Goal: Information Seeking & Learning: Learn about a topic

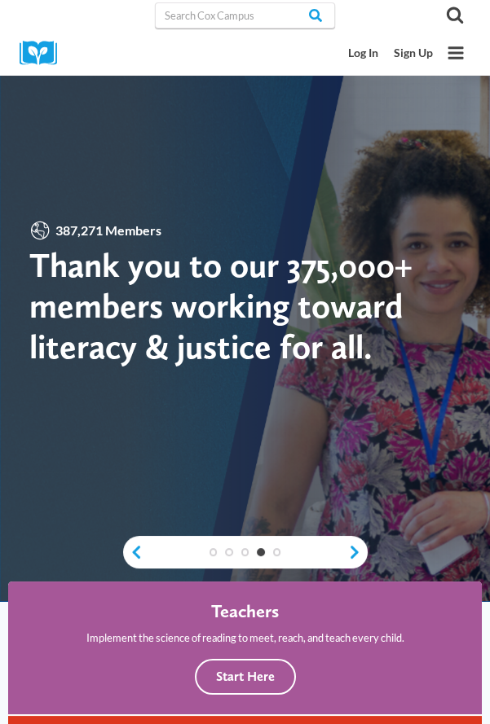
click at [361, 66] on link "Log In" at bounding box center [363, 53] width 46 height 29
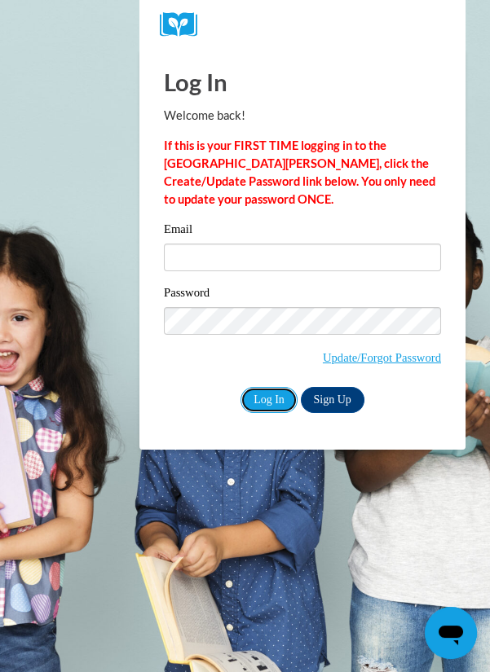
click at [273, 407] on input "Log In" at bounding box center [268, 400] width 57 height 26
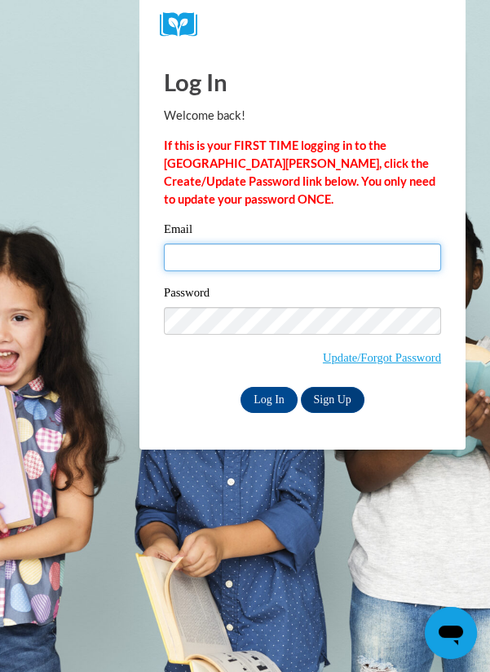
type input "janisksmith@outlook.com"
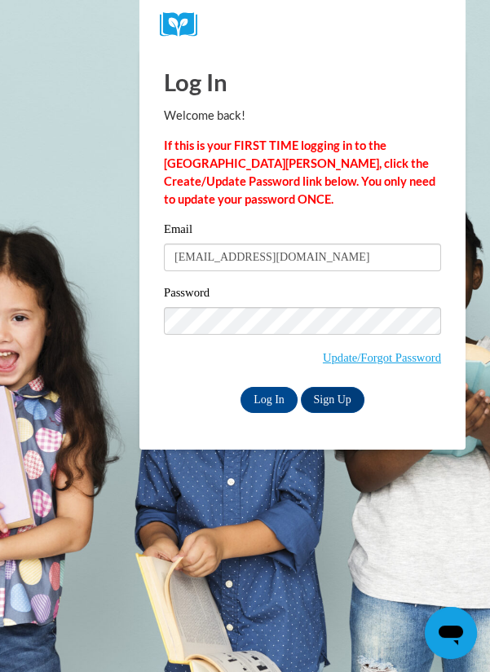
click at [240, 387] on input "Log In" at bounding box center [268, 400] width 57 height 26
click at [265, 402] on input "Log In" at bounding box center [268, 400] width 57 height 26
click at [268, 411] on input "Log In" at bounding box center [268, 400] width 57 height 26
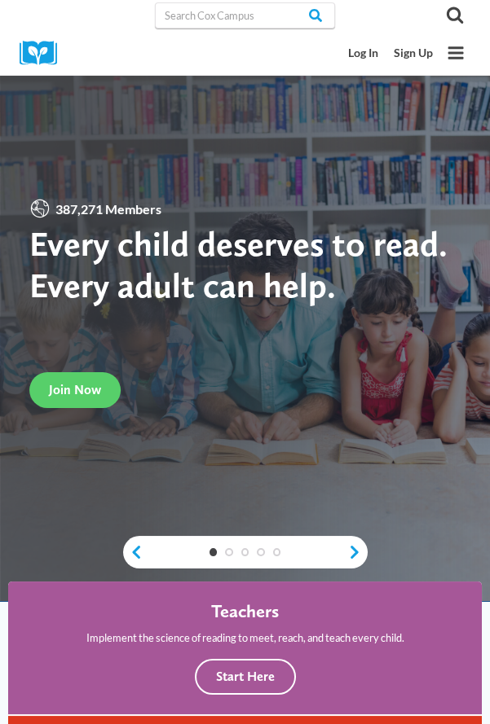
click at [371, 44] on link "Log In" at bounding box center [363, 53] width 46 height 29
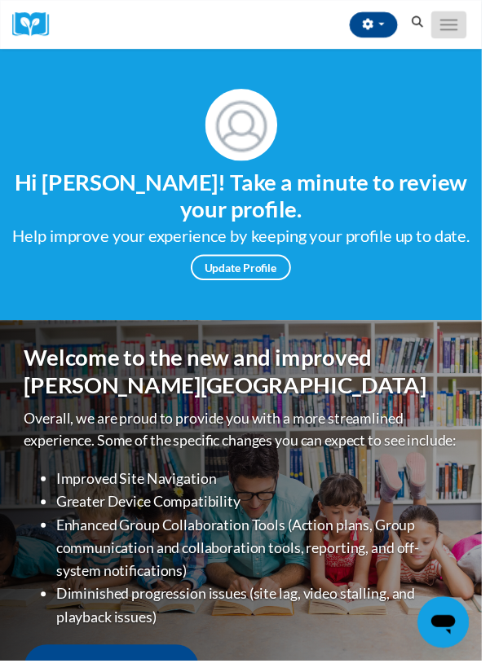
click at [458, 20] on span "Main menu" at bounding box center [456, 21] width 18 height 2
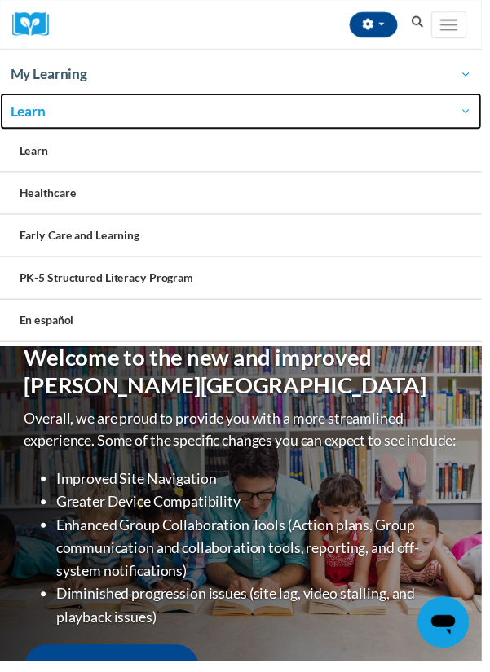
click at [67, 98] on link "Learn" at bounding box center [245, 113] width 490 height 37
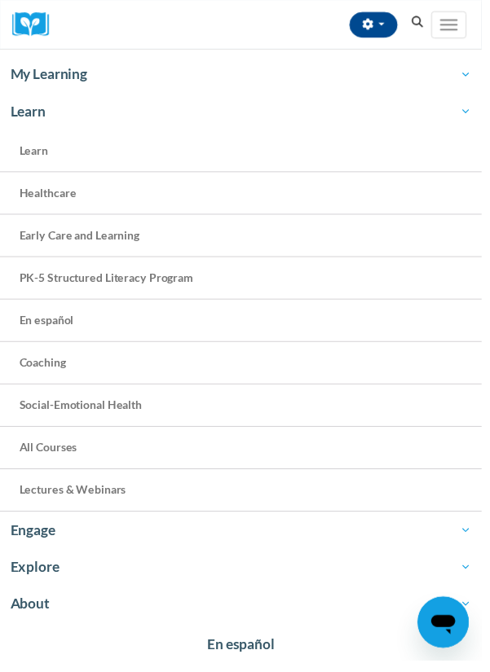
click at [76, 61] on link "My Learning" at bounding box center [245, 75] width 490 height 37
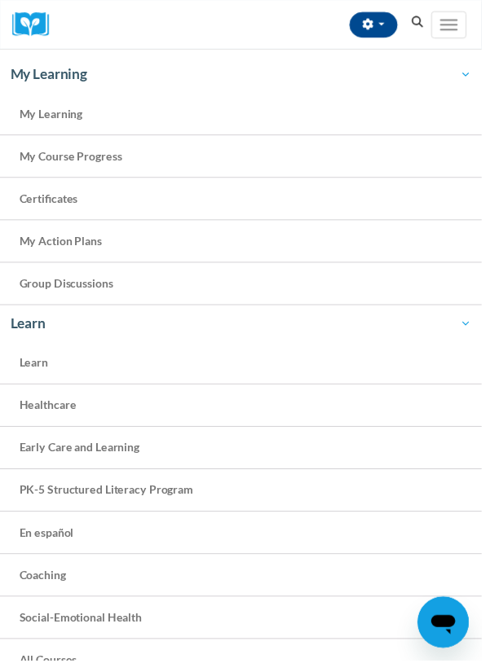
click at [68, 124] on link "My Learning" at bounding box center [245, 116] width 490 height 43
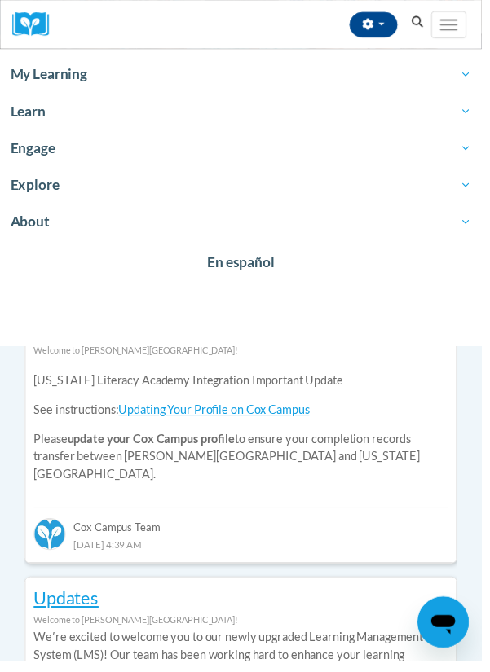
scroll to position [473, 0]
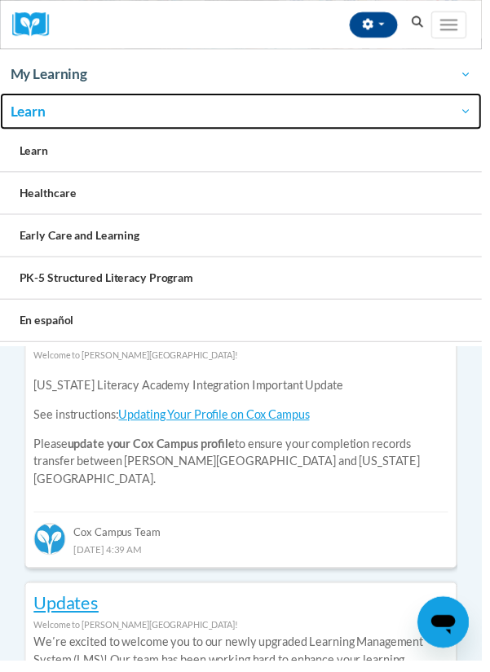
click at [30, 113] on span "Learn" at bounding box center [245, 113] width 468 height 20
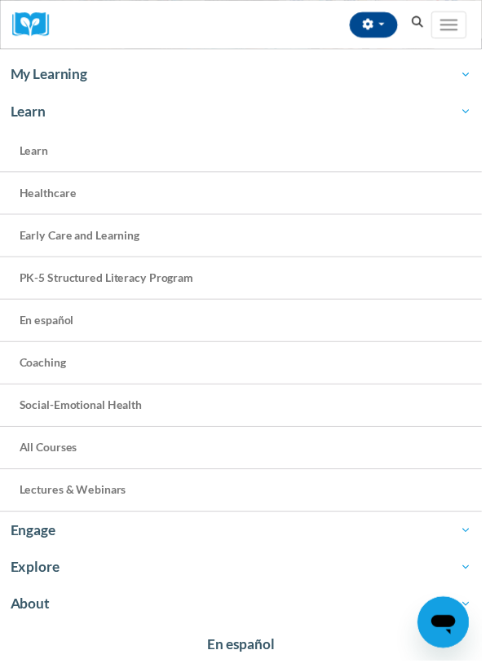
click at [69, 85] on link "My Learning" at bounding box center [245, 75] width 490 height 37
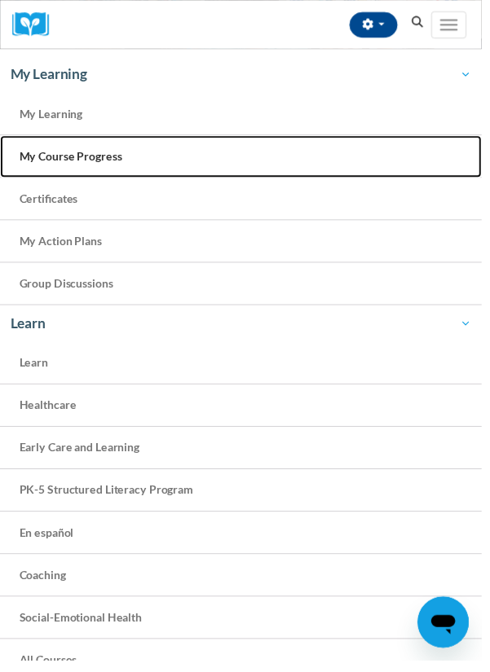
click at [105, 155] on span "My Course Progress" at bounding box center [72, 159] width 104 height 14
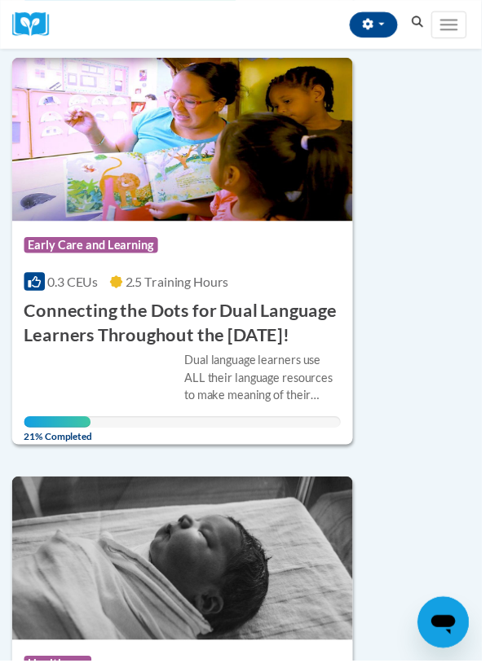
scroll to position [607, 0]
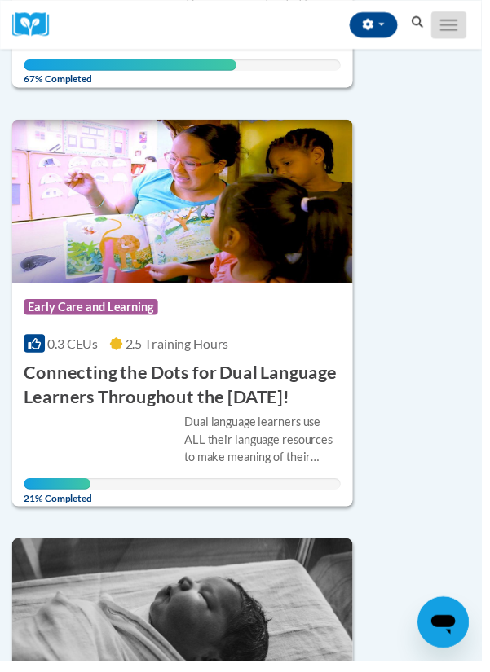
click at [467, 22] on button "Toggle navigation" at bounding box center [456, 25] width 36 height 28
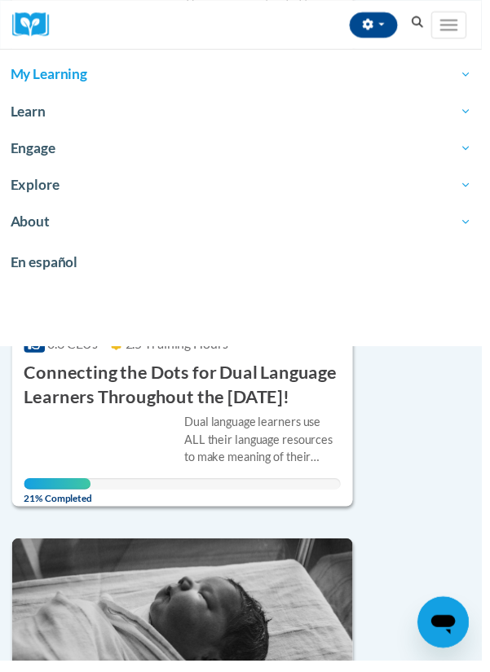
click at [42, 73] on span "My Learning" at bounding box center [245, 76] width 468 height 20
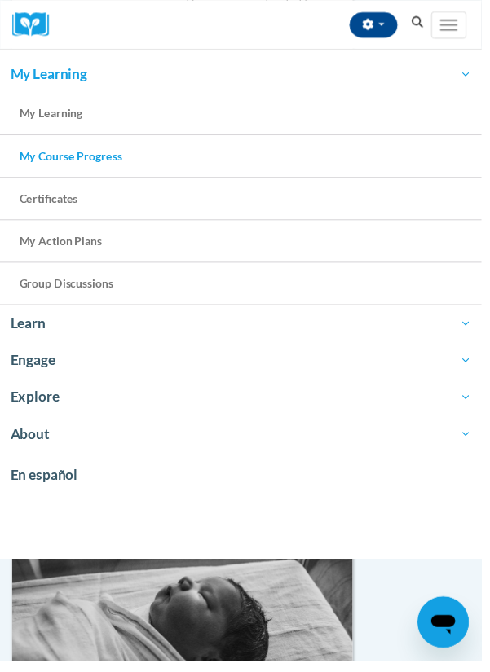
click at [14, 165] on link "My Course Progress" at bounding box center [245, 159] width 490 height 43
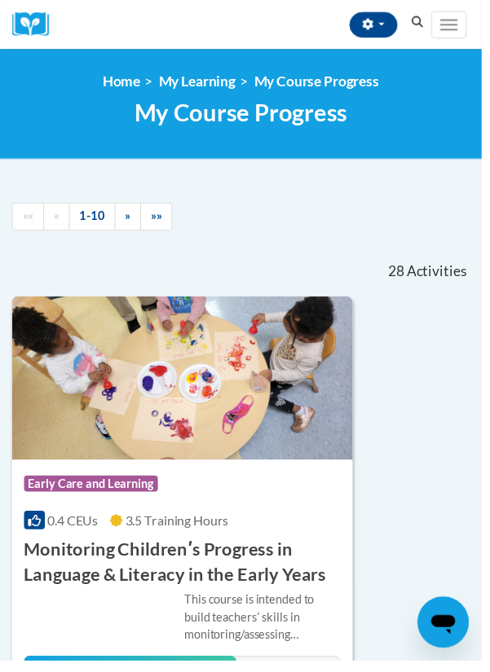
click at [428, 13] on button "Search" at bounding box center [424, 23] width 24 height 20
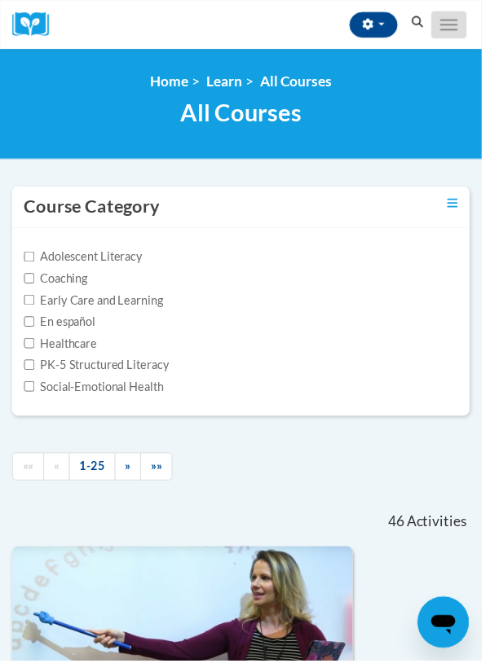
click at [467, 24] on button "Toggle navigation" at bounding box center [456, 25] width 36 height 28
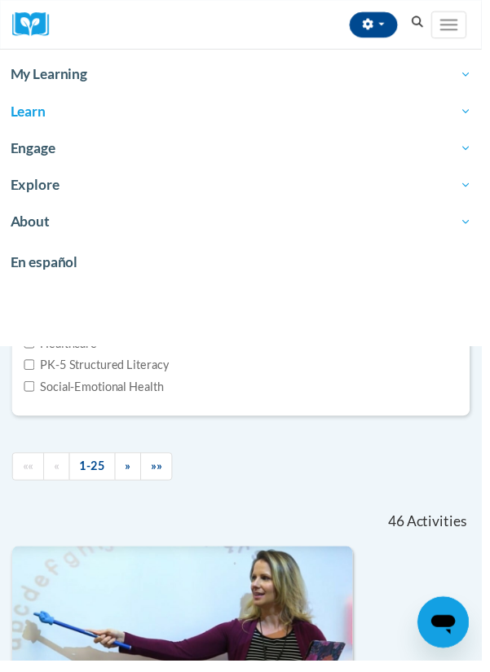
click at [29, 84] on span "My Learning" at bounding box center [245, 76] width 468 height 20
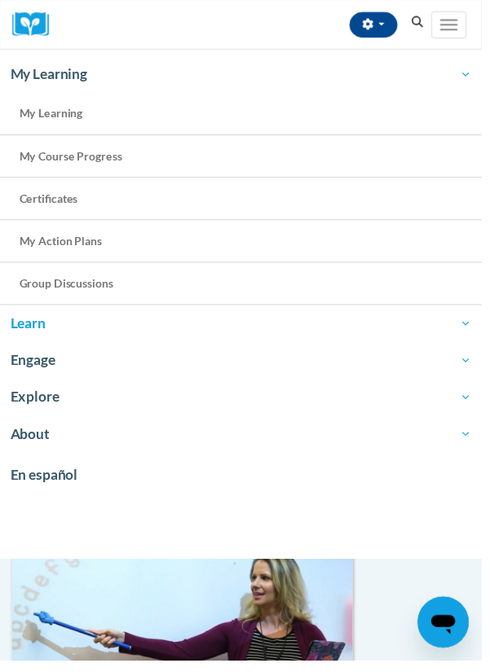
click at [30, 122] on link "My Learning" at bounding box center [245, 116] width 490 height 43
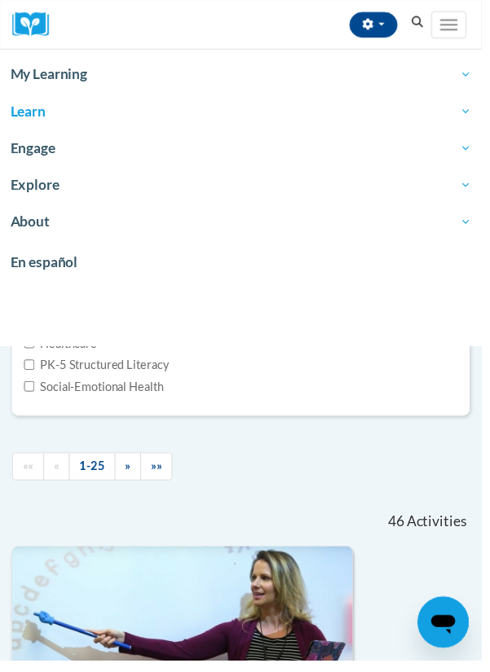
click at [26, 73] on span "My Learning" at bounding box center [245, 76] width 468 height 20
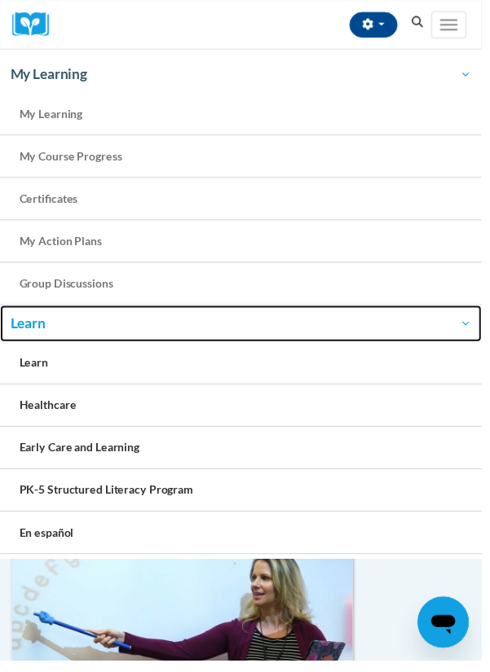
click at [29, 337] on link "Learn" at bounding box center [245, 328] width 490 height 37
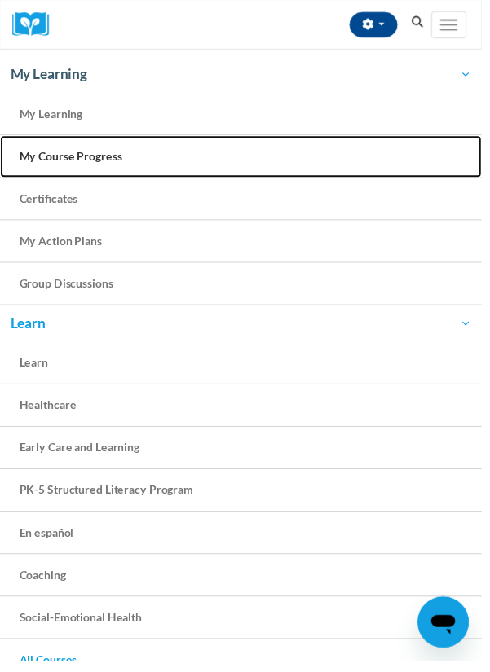
click at [20, 158] on span "My Course Progress" at bounding box center [72, 159] width 104 height 14
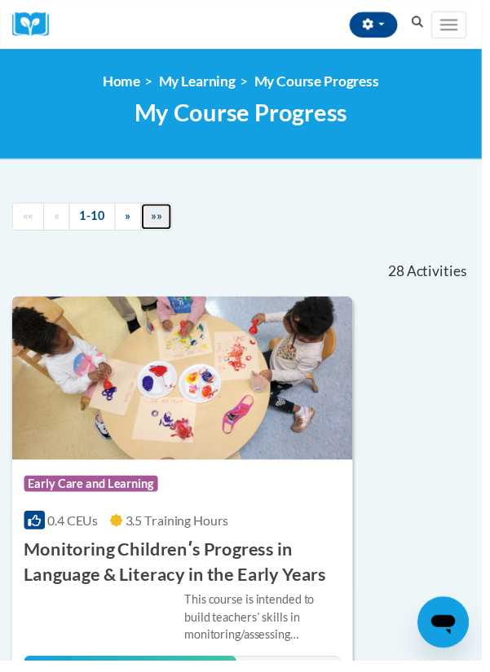
click at [168, 225] on link "»»" at bounding box center [159, 220] width 33 height 29
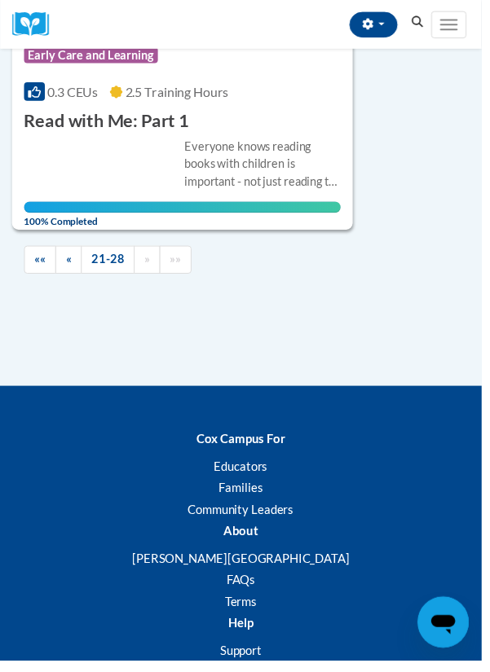
scroll to position [3295, 0]
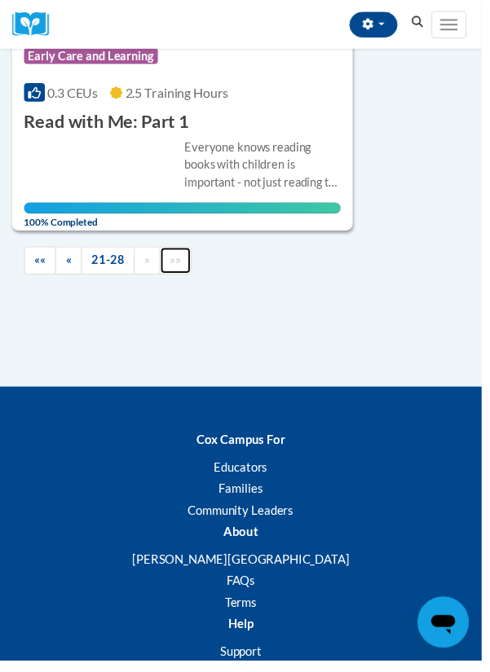
click at [177, 265] on span "»»" at bounding box center [178, 264] width 11 height 14
click at [177, 268] on span "»»" at bounding box center [178, 264] width 11 height 14
click at [175, 267] on span "»»" at bounding box center [178, 264] width 11 height 14
click at [173, 271] on span "»»" at bounding box center [178, 264] width 11 height 14
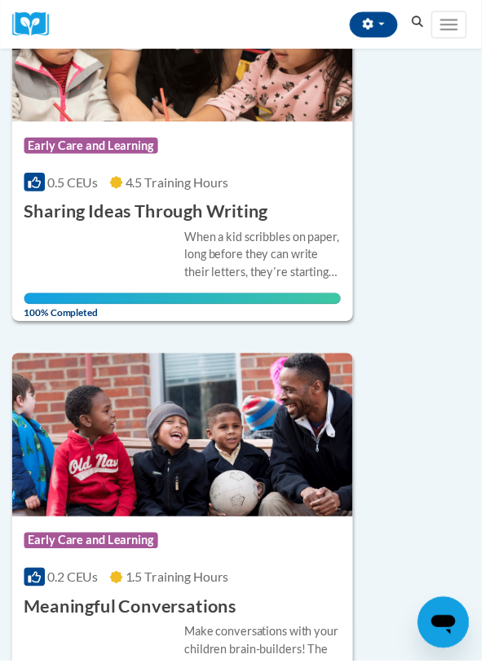
scroll to position [0, 0]
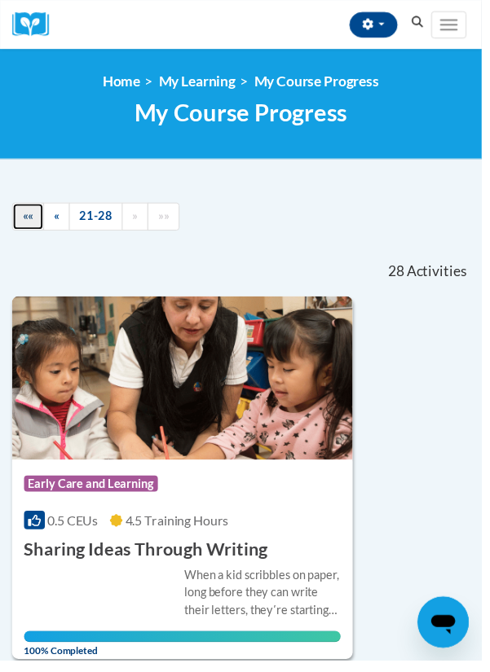
click at [29, 226] on span "««" at bounding box center [28, 220] width 11 height 14
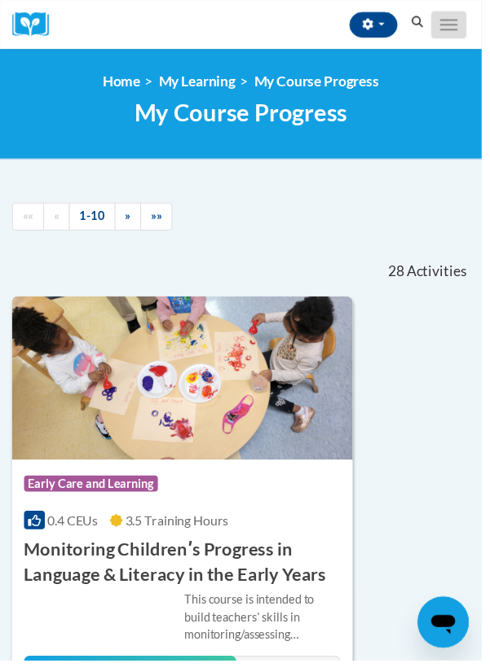
click at [455, 20] on span "Main menu" at bounding box center [456, 21] width 18 height 2
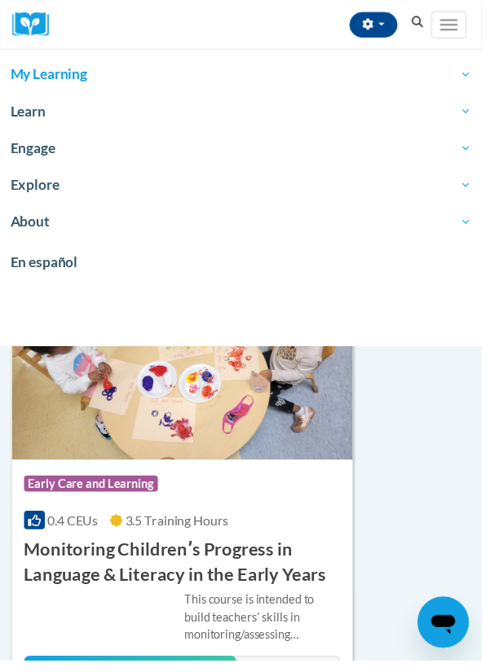
click at [29, 149] on span "Engage" at bounding box center [245, 151] width 468 height 20
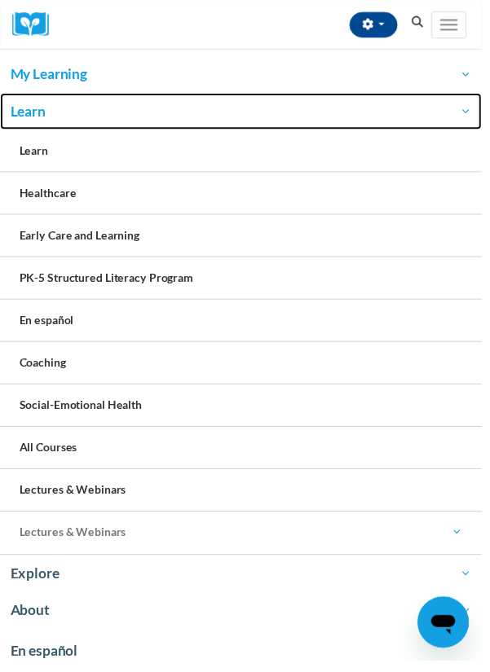
click at [30, 115] on span "Learn" at bounding box center [245, 113] width 468 height 20
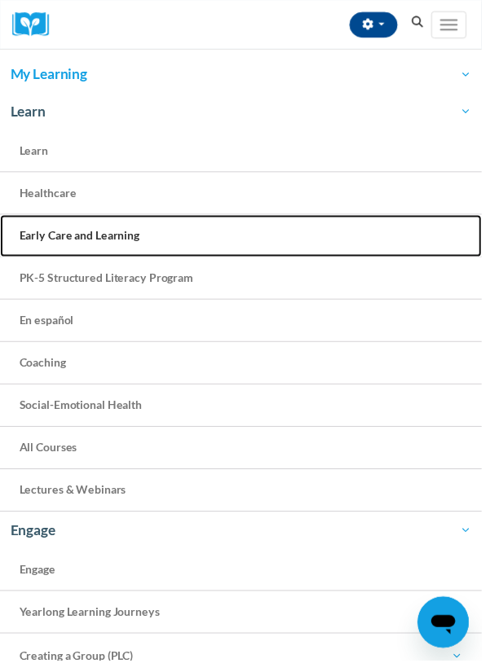
click at [51, 240] on span "Early Care and Learning" at bounding box center [81, 239] width 122 height 14
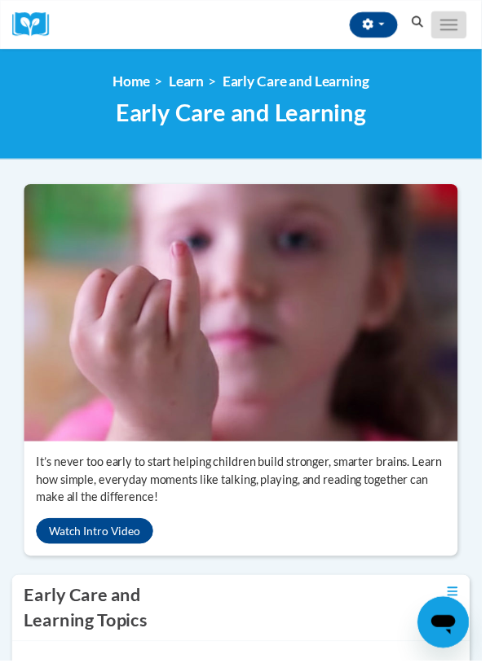
click at [473, 23] on button "Toggle navigation" at bounding box center [456, 25] width 36 height 28
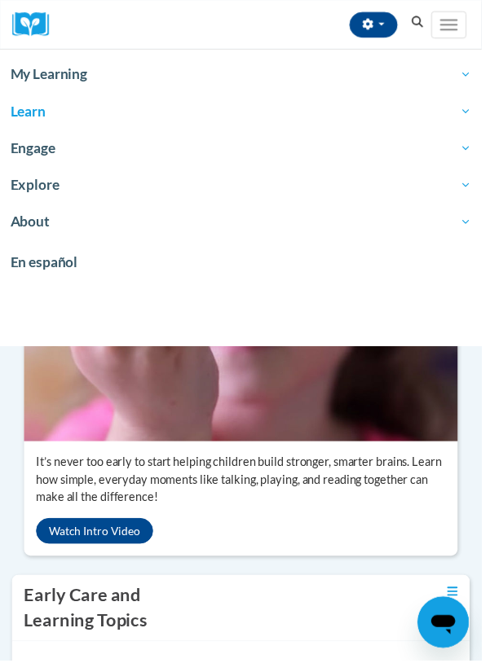
click at [27, 64] on link "My Learning" at bounding box center [245, 75] width 490 height 37
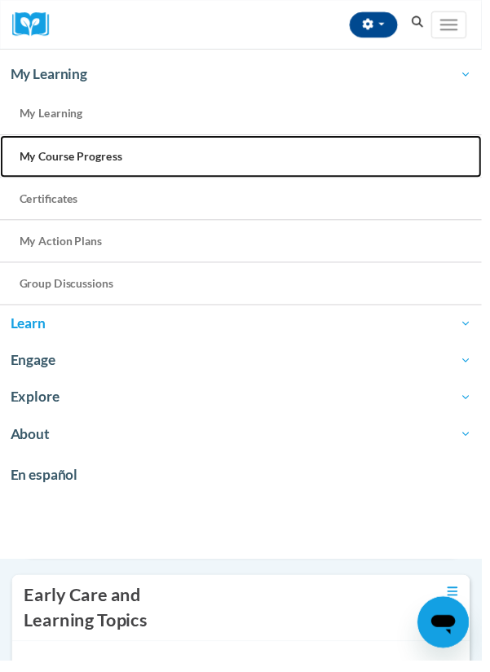
click at [26, 157] on span "My Course Progress" at bounding box center [72, 159] width 104 height 14
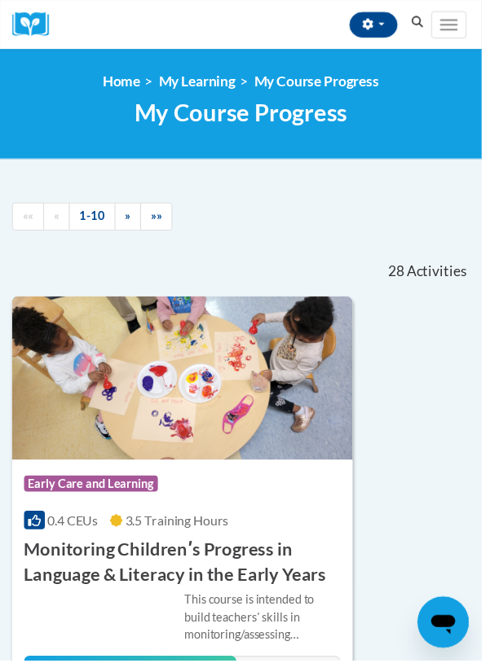
click at [419, 27] on icon "Search" at bounding box center [424, 22] width 15 height 12
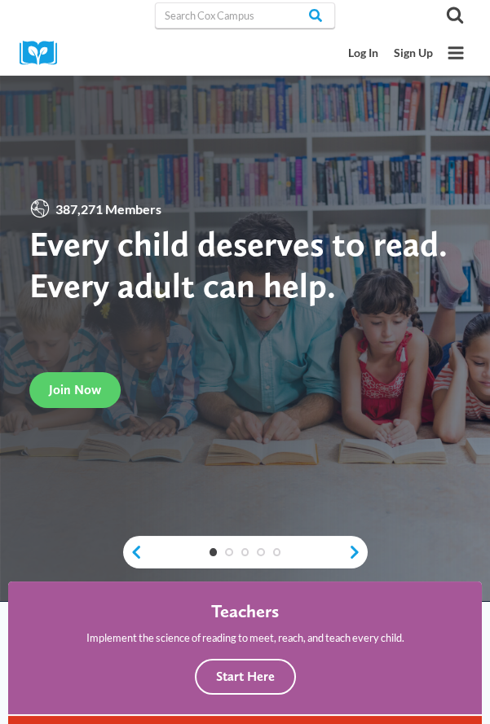
click at [378, 57] on link "Log In" at bounding box center [363, 53] width 46 height 29
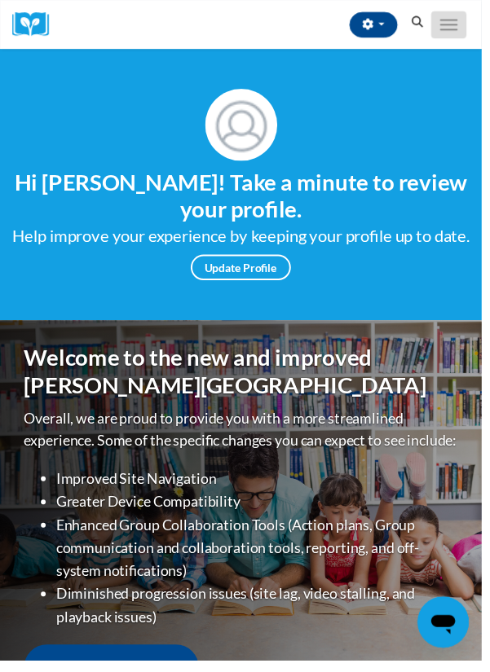
click at [469, 20] on button "Toggle navigation" at bounding box center [456, 25] width 36 height 28
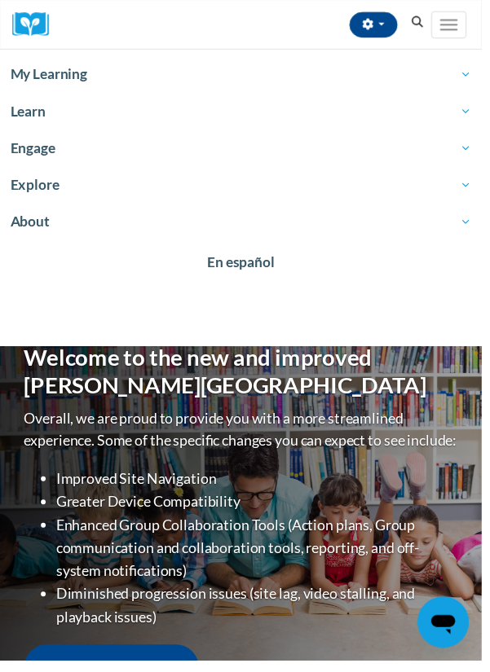
click at [25, 77] on span "My Learning" at bounding box center [245, 76] width 468 height 20
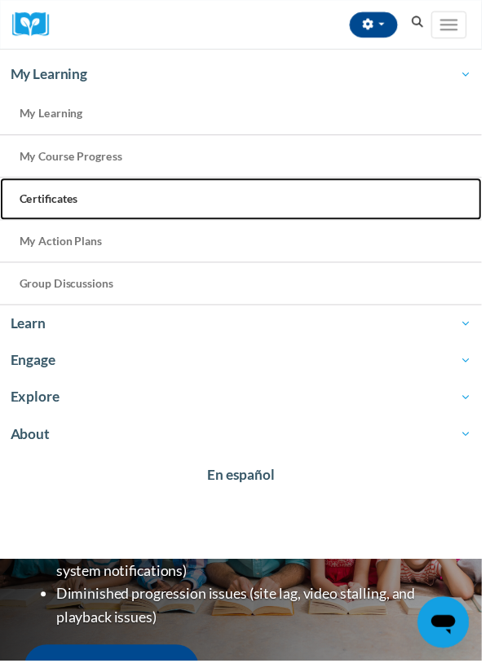
click at [51, 200] on span "Certificates" at bounding box center [49, 202] width 59 height 14
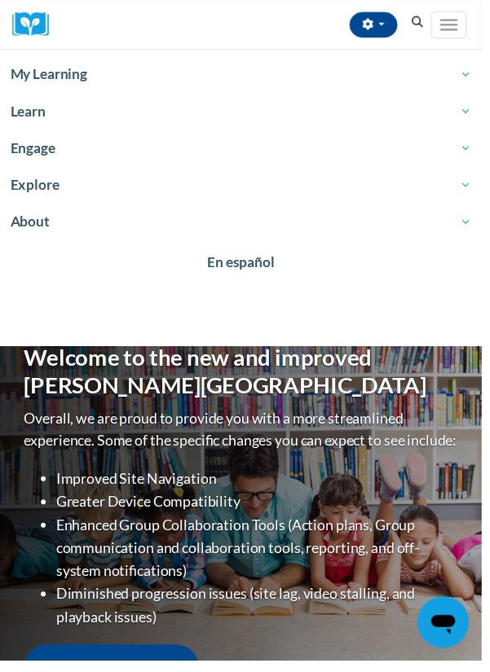
click at [27, 83] on span "My Learning" at bounding box center [245, 76] width 468 height 20
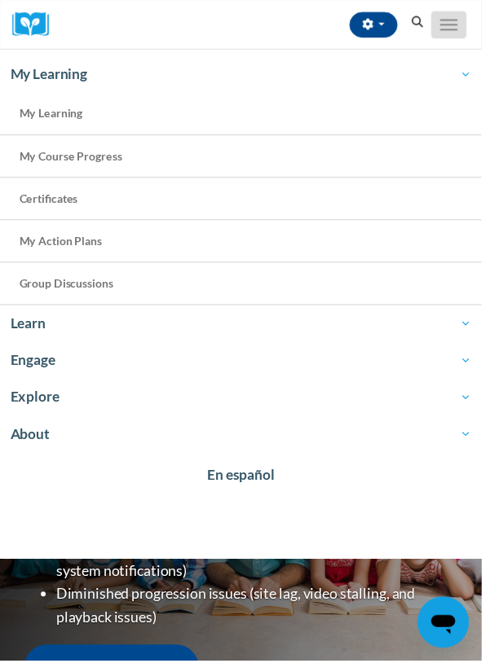
click at [472, 23] on button "Toggle navigation" at bounding box center [456, 25] width 36 height 28
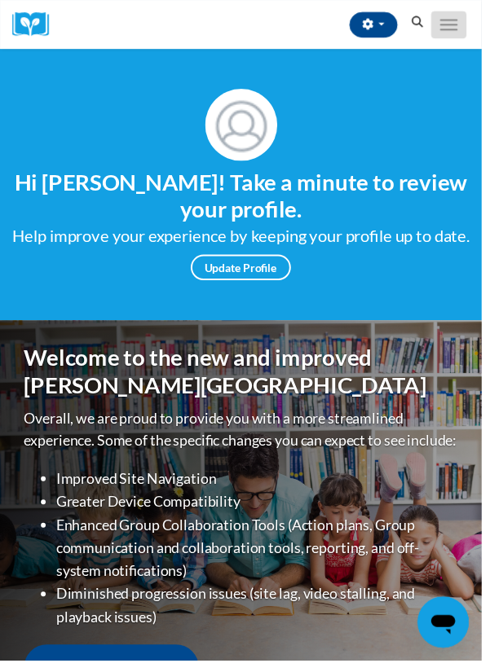
click at [446, 17] on button "Toggle navigation" at bounding box center [456, 25] width 36 height 28
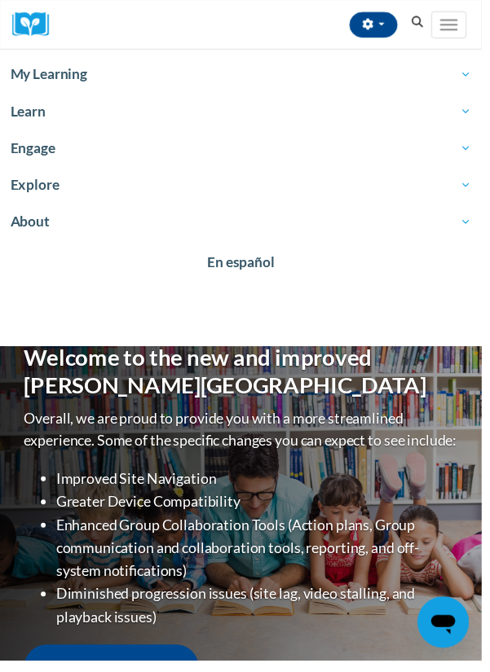
click at [55, 73] on span "My Learning" at bounding box center [245, 76] width 468 height 20
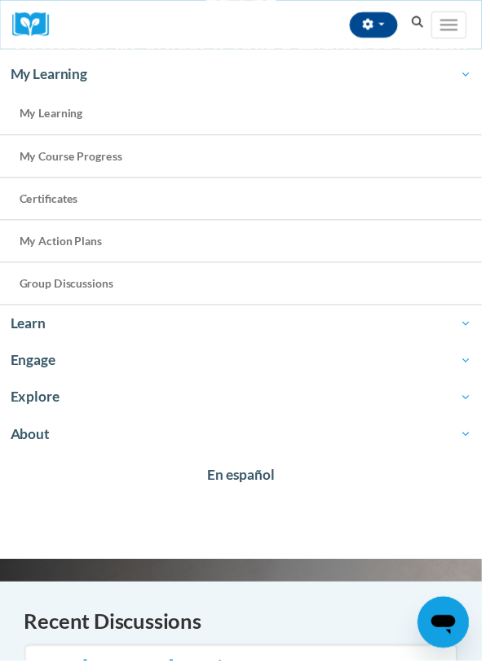
scroll to position [136, 0]
click at [61, 121] on link "My Learning" at bounding box center [245, 116] width 490 height 43
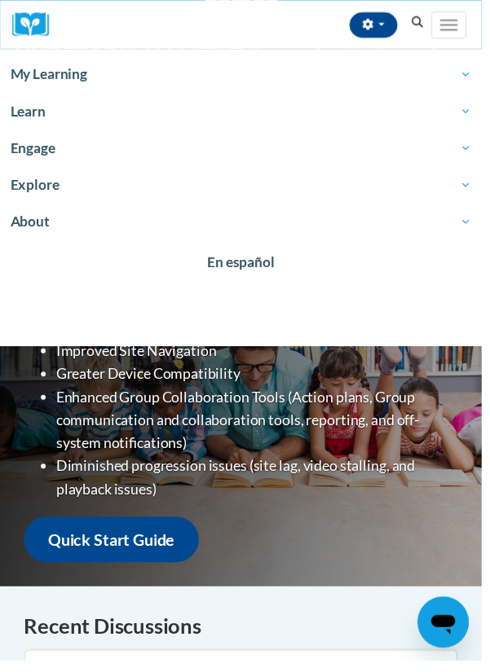
scroll to position [0, 0]
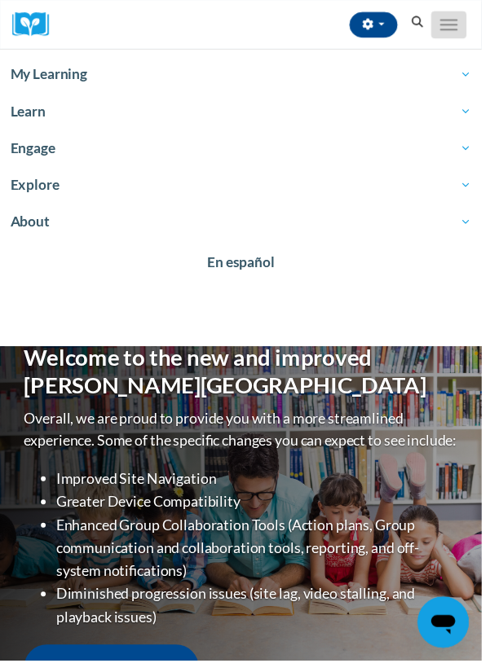
click at [469, 24] on button "Toggle navigation" at bounding box center [456, 25] width 36 height 28
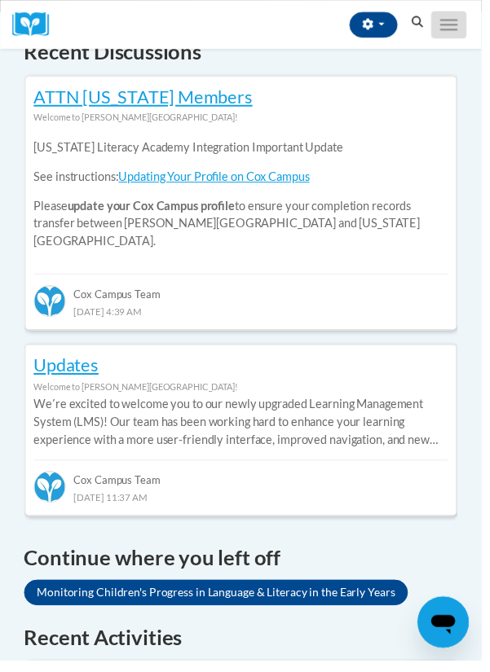
scroll to position [863, 0]
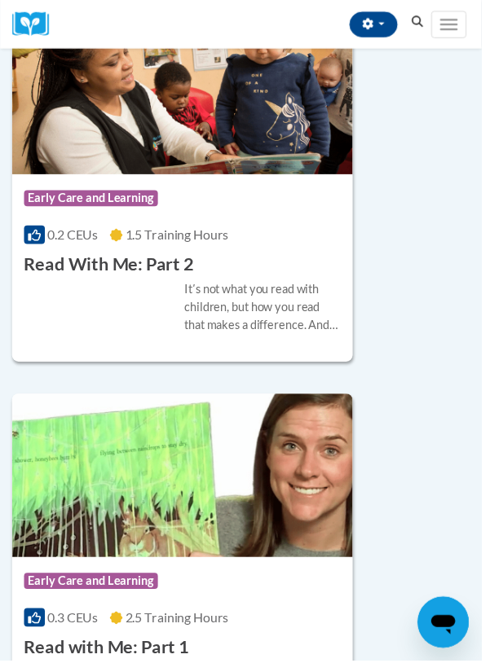
scroll to position [5659, 0]
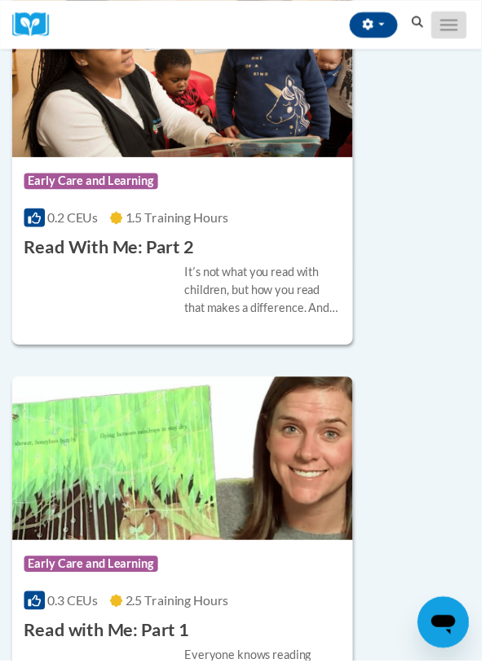
click at [468, 20] on button "Toggle navigation" at bounding box center [456, 25] width 36 height 28
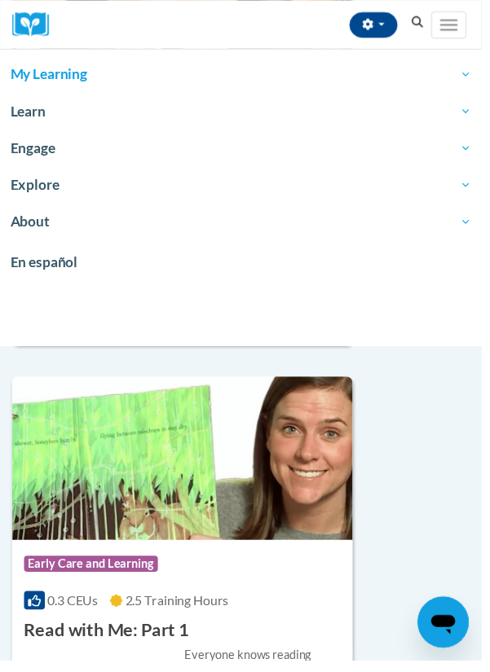
click at [55, 70] on span "My Learning" at bounding box center [245, 76] width 468 height 20
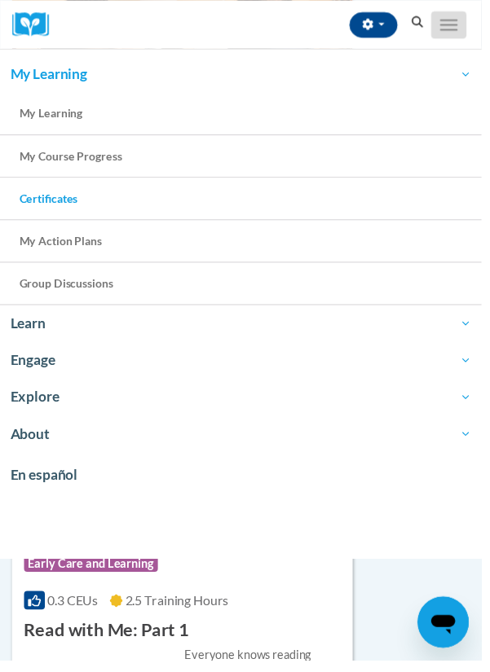
click at [457, 24] on span "Main menu" at bounding box center [456, 25] width 18 height 2
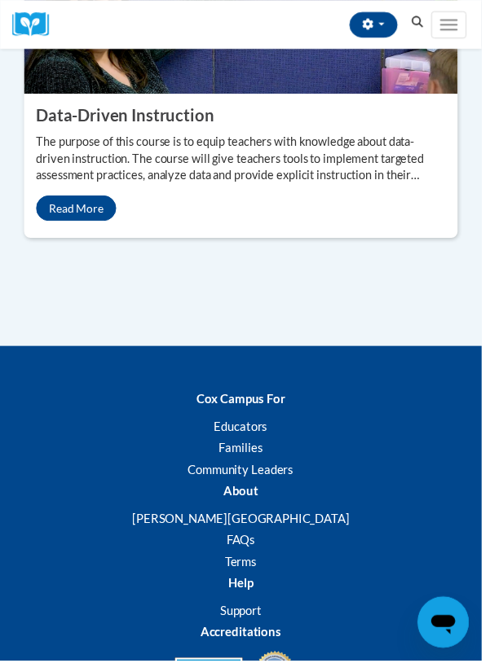
scroll to position [3477, 0]
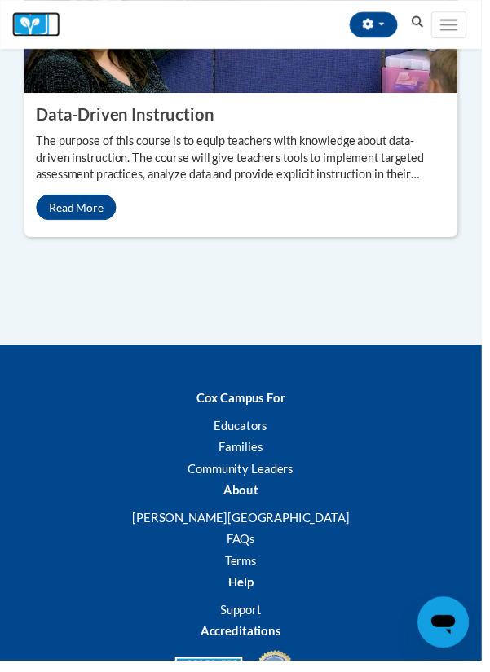
click at [48, 30] on img at bounding box center [36, 24] width 49 height 25
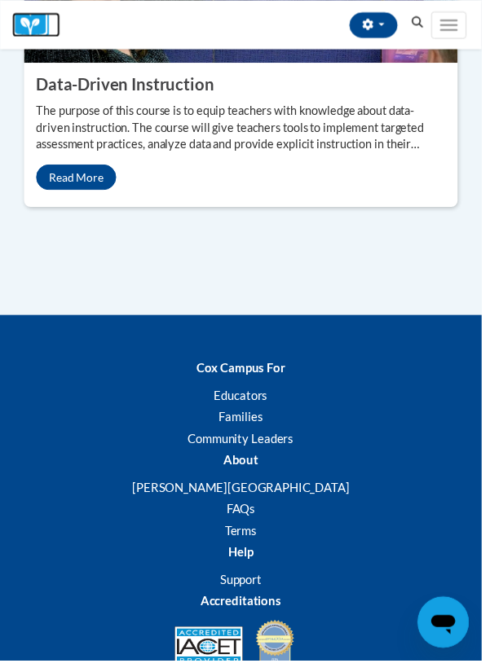
scroll to position [3530, 0]
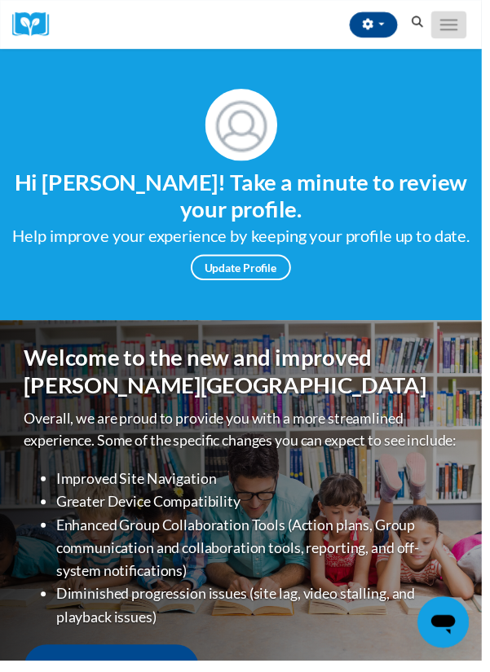
click at [455, 20] on span "Main menu" at bounding box center [456, 21] width 18 height 2
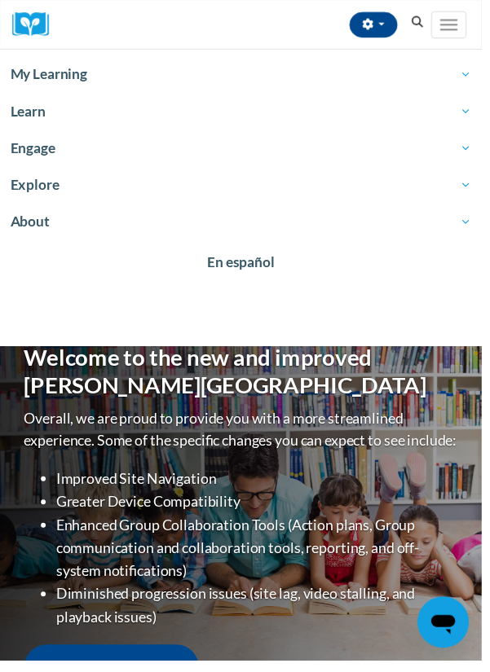
click at [46, 77] on span "My Learning" at bounding box center [245, 76] width 468 height 20
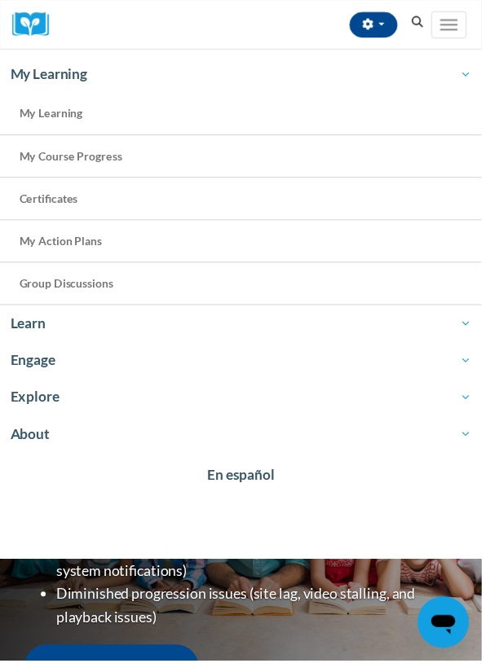
click at [46, 122] on link "My Learning" at bounding box center [245, 116] width 490 height 43
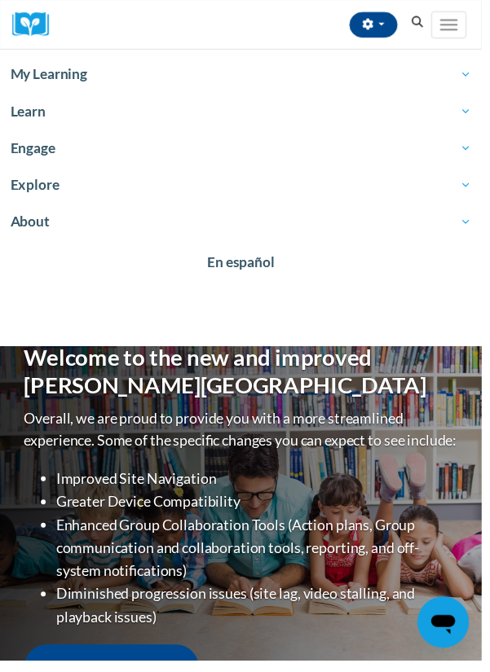
click at [46, 78] on span "My Learning" at bounding box center [245, 76] width 468 height 20
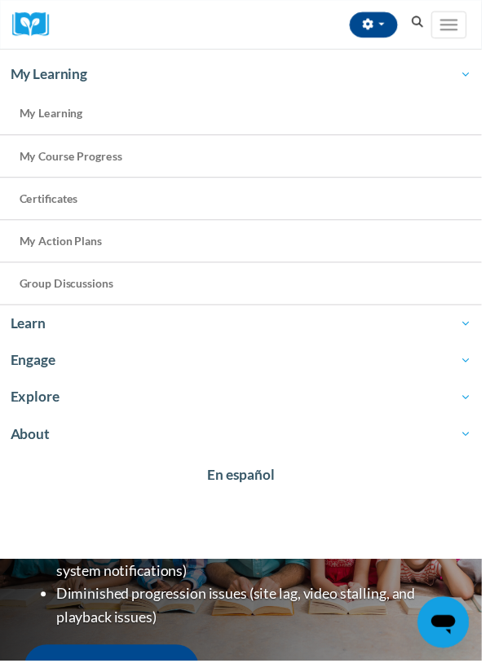
click at [27, 123] on link "My Learning" at bounding box center [245, 116] width 490 height 43
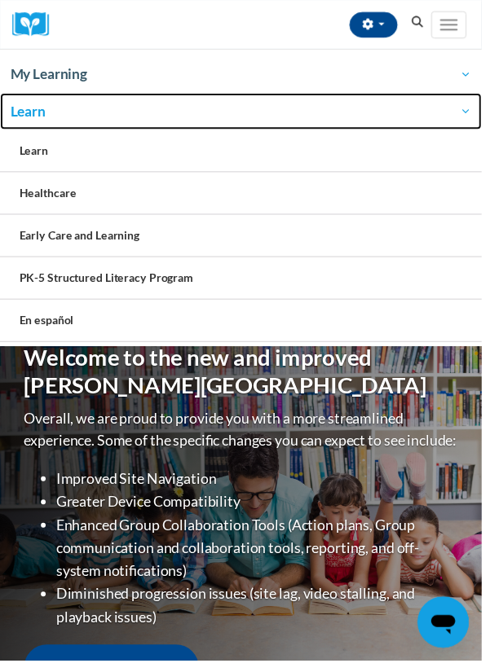
click at [33, 118] on span "Learn" at bounding box center [245, 113] width 468 height 20
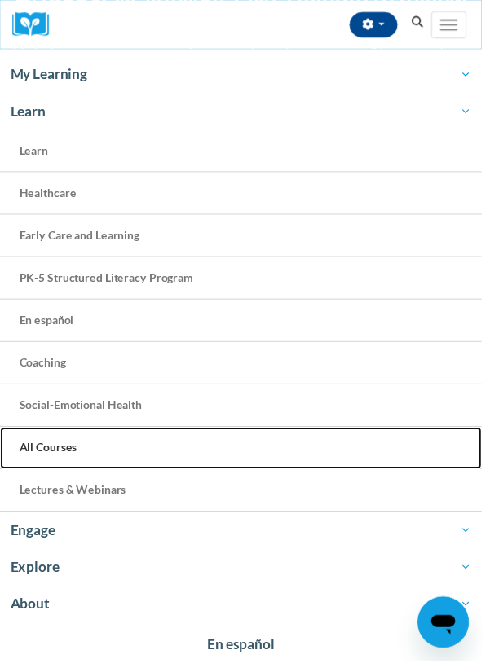
click at [51, 467] on link "All Courses" at bounding box center [245, 455] width 490 height 43
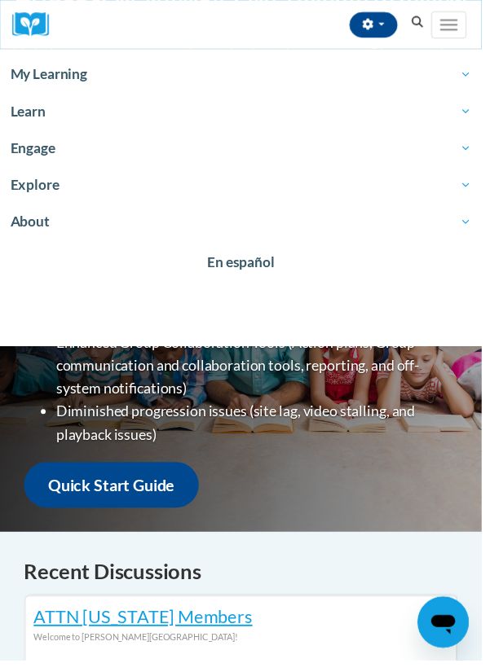
scroll to position [217, 0]
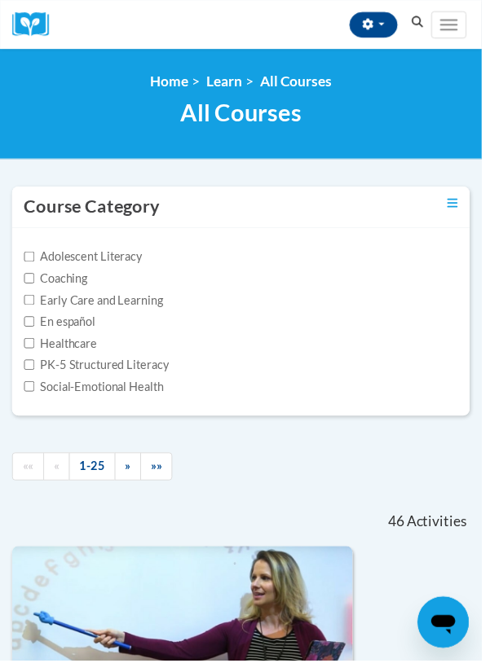
click at [144, 305] on label "Early Care and Learning" at bounding box center [94, 306] width 141 height 18
click at [35, 305] on input "Early Care and Learning" at bounding box center [29, 305] width 11 height 11
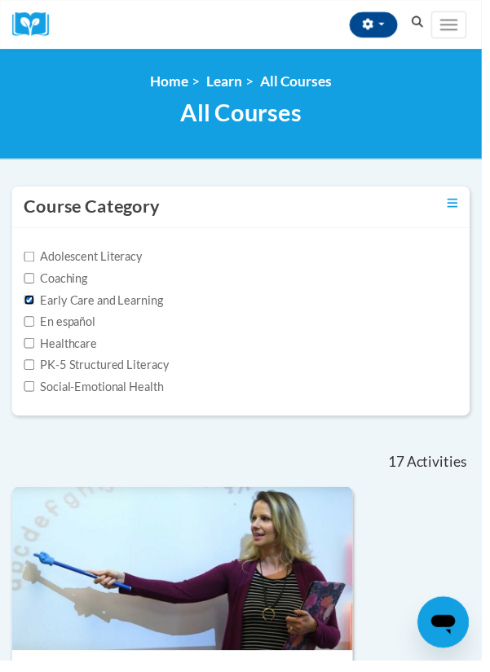
click at [30, 301] on input "Early Care and Learning" at bounding box center [29, 305] width 11 height 11
checkbox input "false"
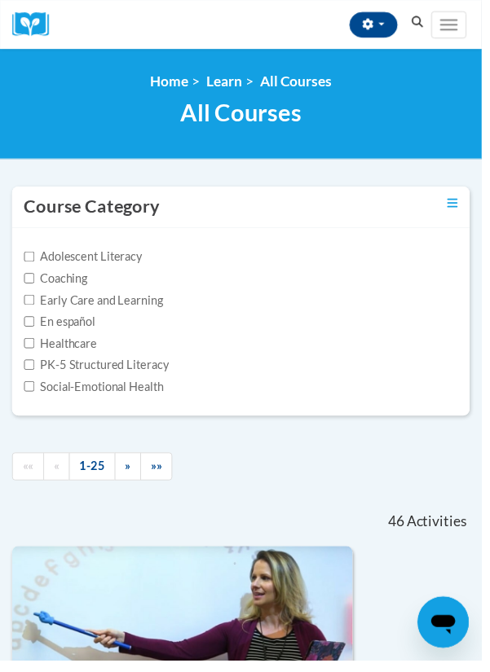
click at [241, 117] on span "All Courses" at bounding box center [244, 114] width 123 height 29
click at [209, 123] on span "All Courses" at bounding box center [244, 114] width 123 height 29
click at [273, 105] on span "All Courses" at bounding box center [244, 114] width 123 height 29
click at [468, 28] on button "Toggle navigation" at bounding box center [456, 25] width 36 height 28
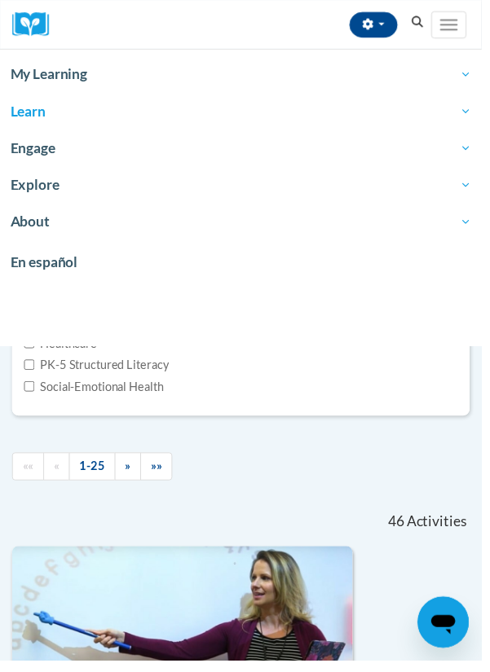
click at [37, 191] on span "Explore" at bounding box center [245, 188] width 468 height 20
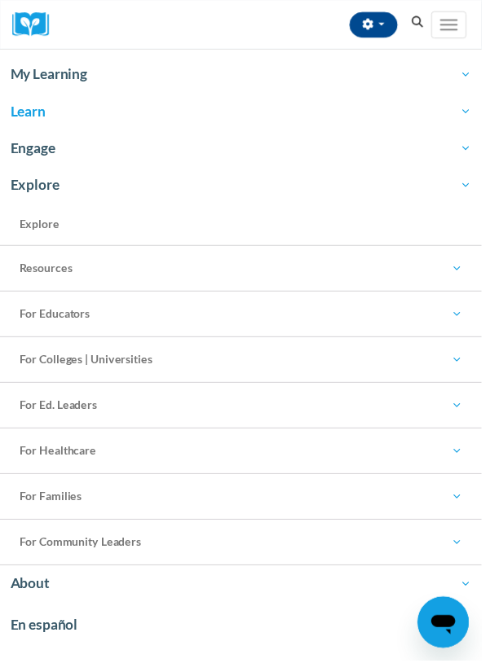
click at [33, 150] on span "Engage" at bounding box center [245, 151] width 468 height 20
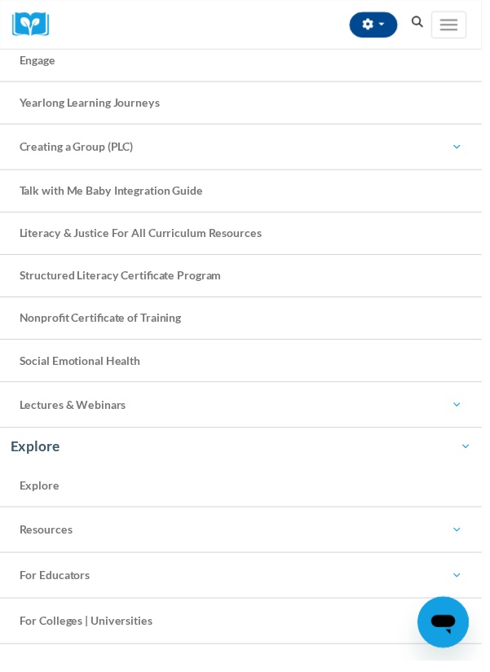
scroll to position [336, 0]
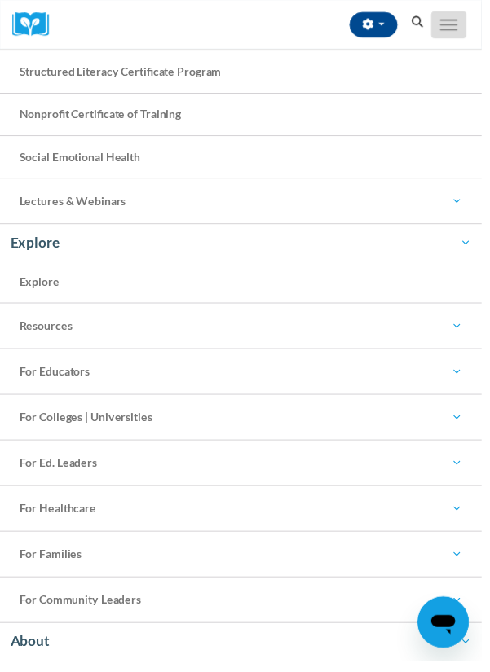
click at [472, 24] on button "Toggle navigation" at bounding box center [456, 25] width 36 height 28
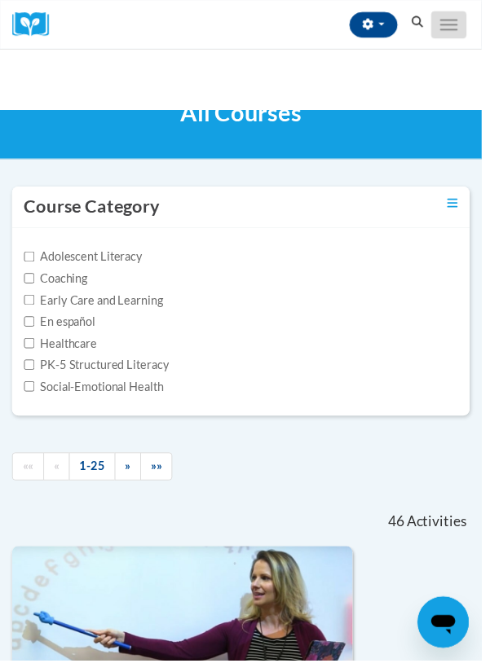
scroll to position [0, 0]
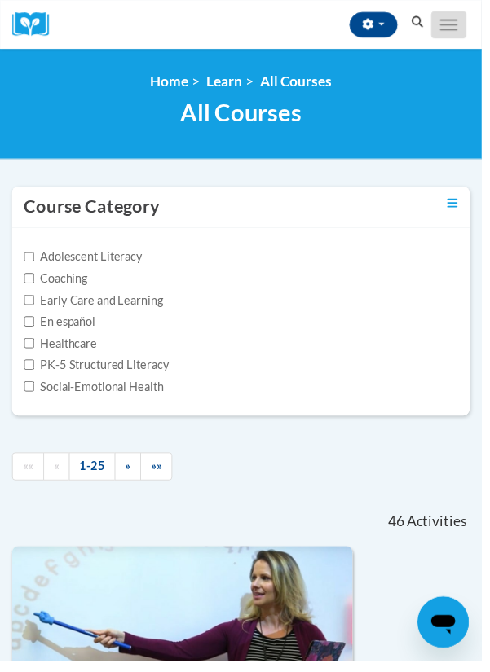
click at [457, 20] on span "Main menu" at bounding box center [456, 21] width 18 height 2
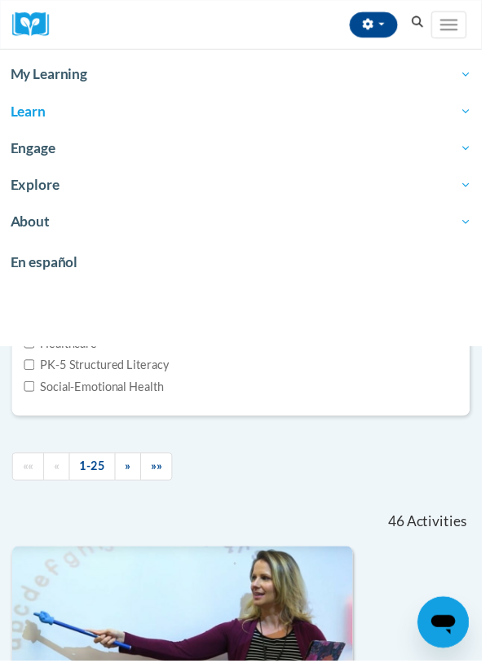
click at [61, 90] on link "My Learning" at bounding box center [245, 75] width 490 height 37
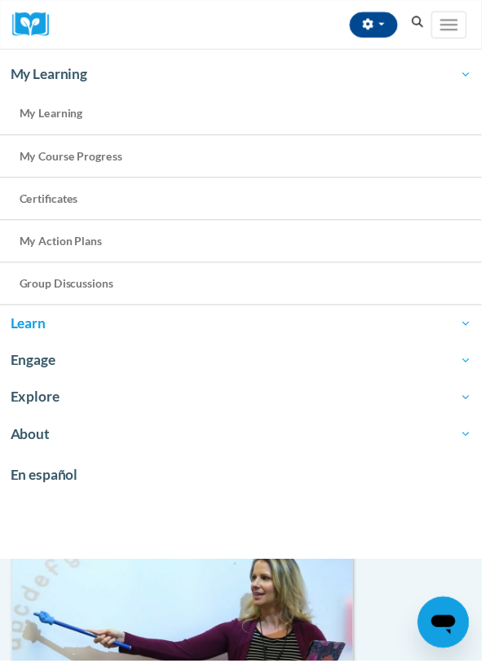
click at [55, 113] on span "My Learning" at bounding box center [52, 115] width 64 height 14
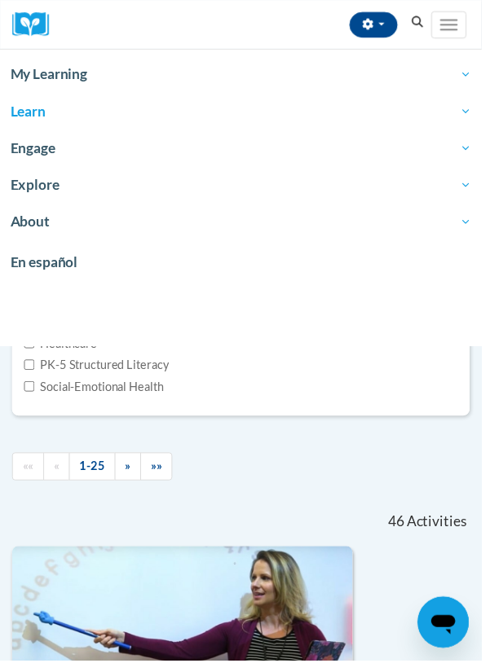
click at [27, 85] on link "My Learning" at bounding box center [245, 75] width 490 height 37
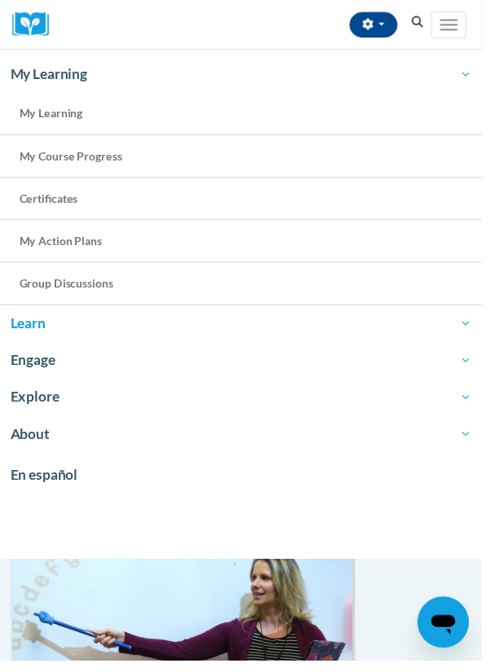
click at [34, 115] on span "My Learning" at bounding box center [52, 115] width 64 height 14
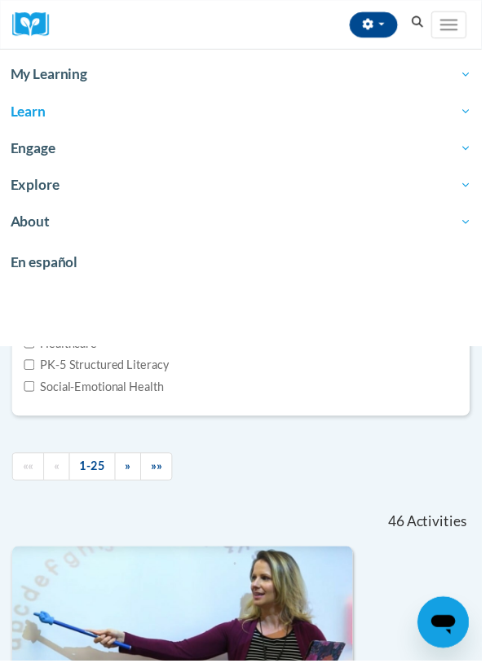
click at [29, 165] on link "Engage" at bounding box center [245, 150] width 490 height 37
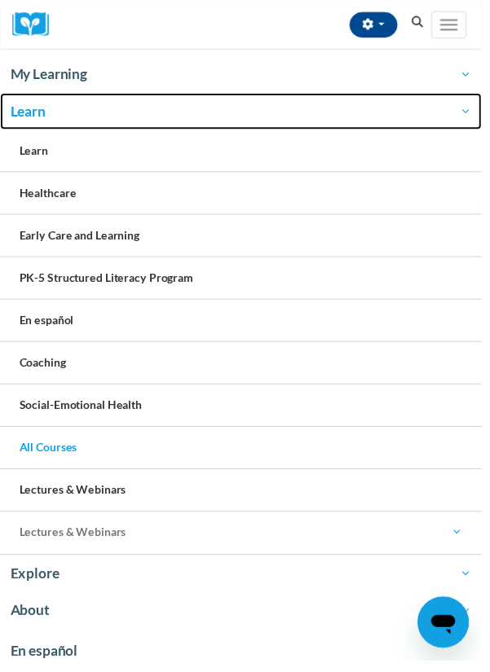
click at [31, 127] on link "Learn" at bounding box center [245, 113] width 490 height 37
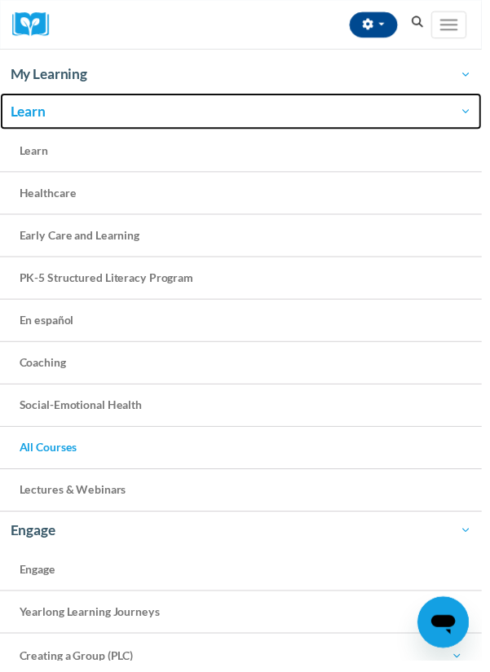
click at [22, 127] on link "Learn" at bounding box center [245, 113] width 490 height 37
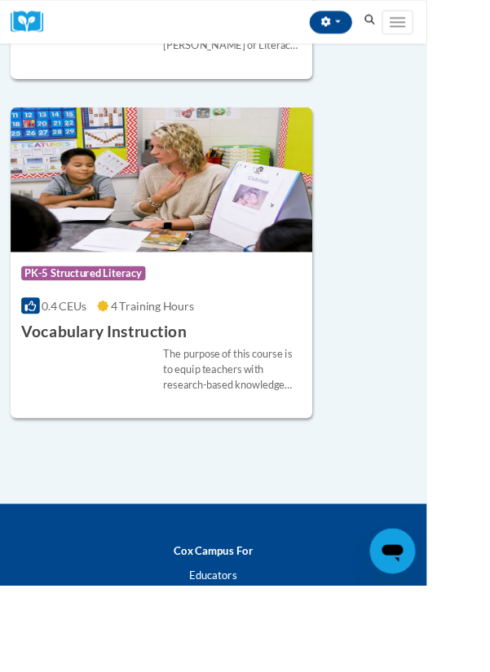
scroll to position [4860, 0]
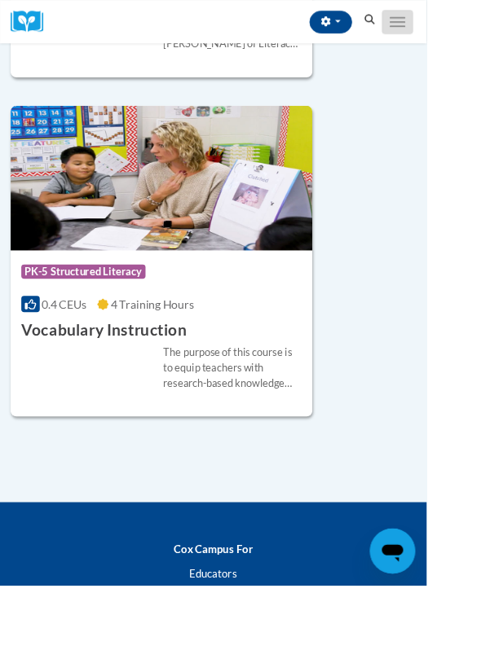
click at [471, 13] on button "Toggle navigation" at bounding box center [456, 25] width 36 height 28
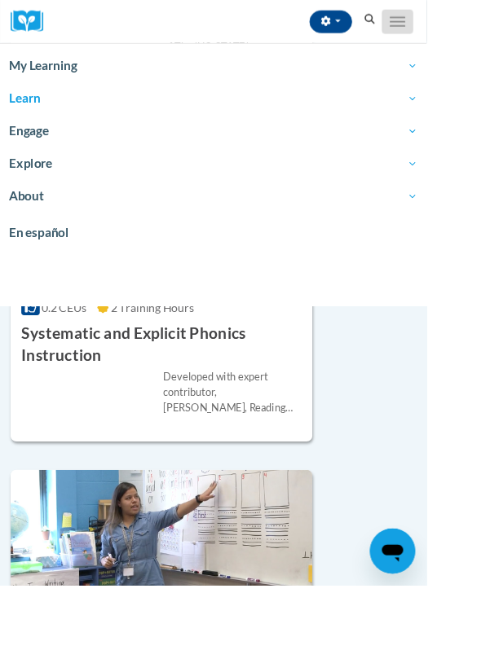
scroll to position [4049, 0]
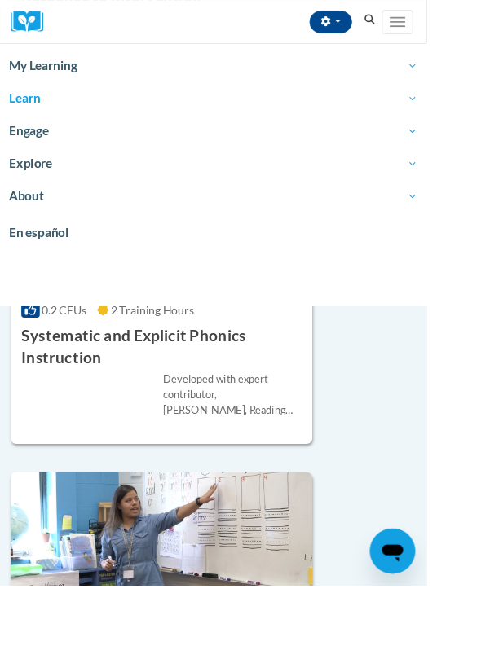
click at [52, 70] on span "My Learning" at bounding box center [245, 76] width 468 height 20
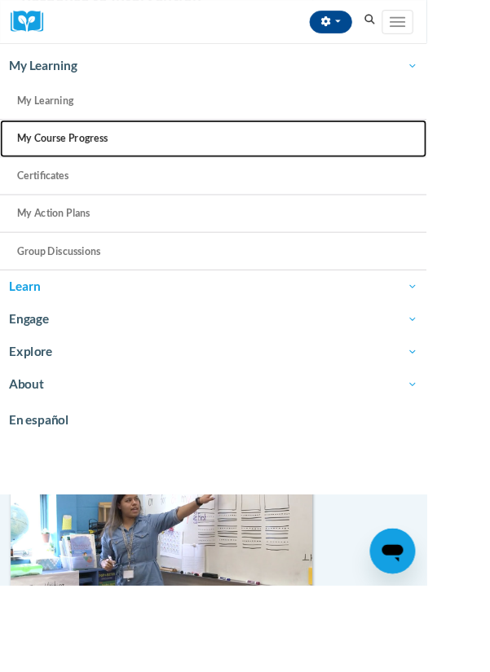
click at [69, 157] on span "My Course Progress" at bounding box center [72, 159] width 104 height 14
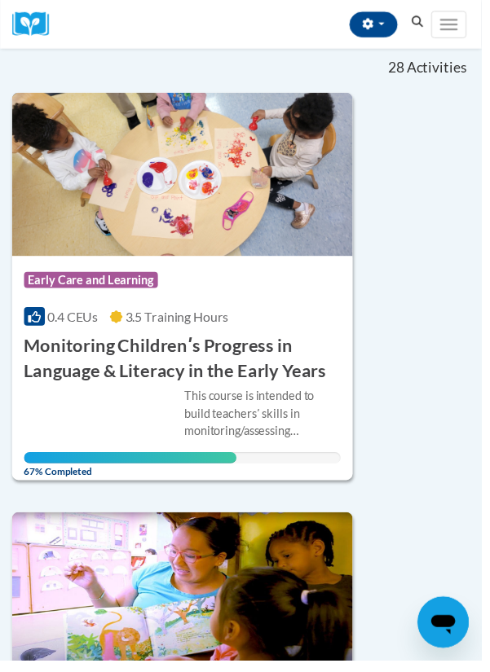
scroll to position [218, 0]
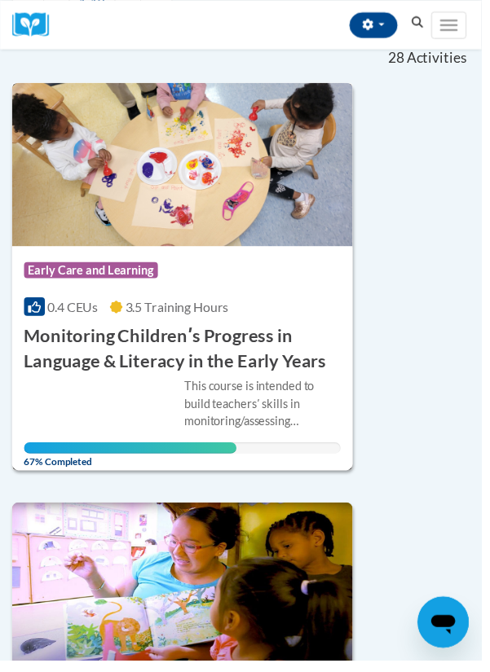
click at [82, 407] on div "This course is intended to build teachersʹ skills in monitoring/assessing child…" at bounding box center [185, 422] width 322 height 77
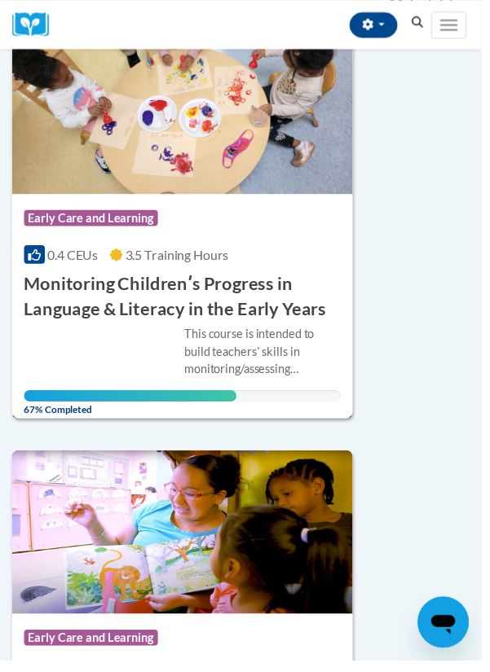
click at [228, 398] on span "67% Completed" at bounding box center [132, 410] width 216 height 26
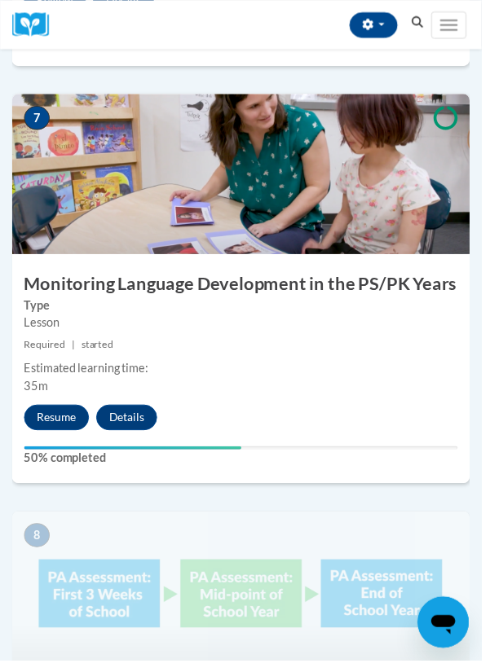
scroll to position [2946, 0]
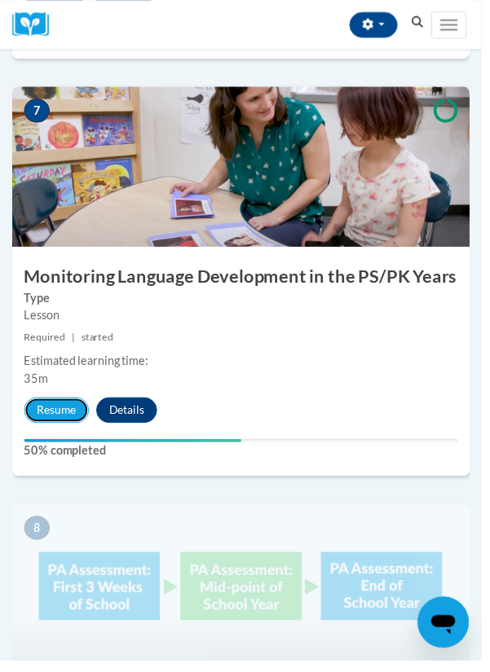
click at [60, 416] on button "Resume" at bounding box center [57, 417] width 66 height 26
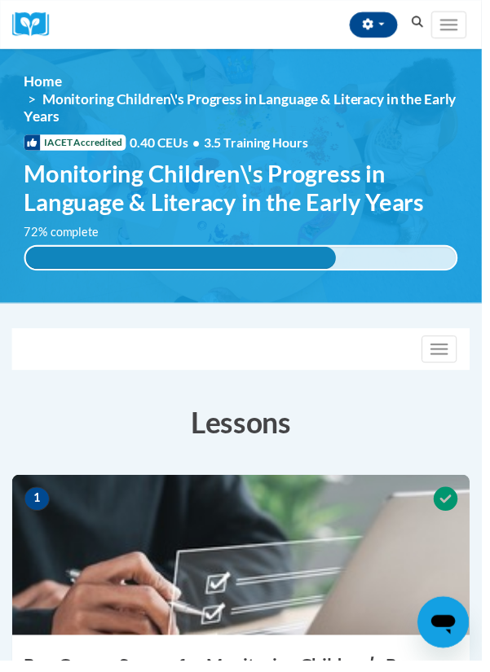
click at [80, 582] on img at bounding box center [244, 564] width 465 height 163
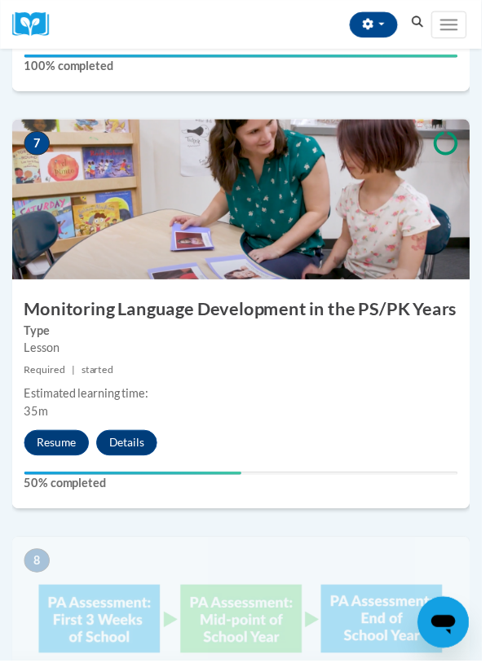
scroll to position [2936, 0]
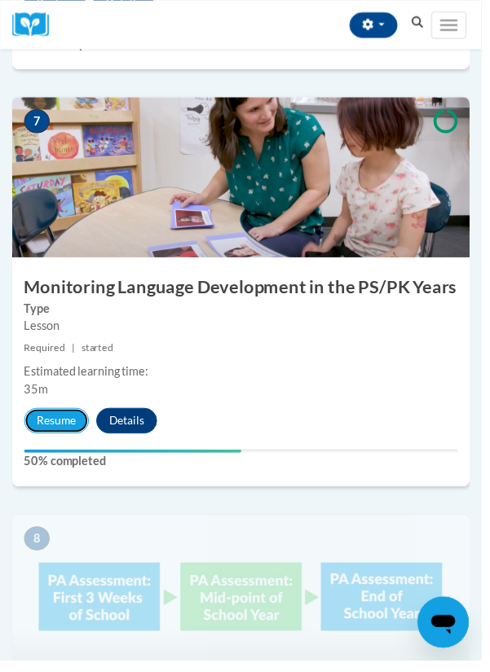
click at [59, 427] on button "Resume" at bounding box center [57, 428] width 66 height 26
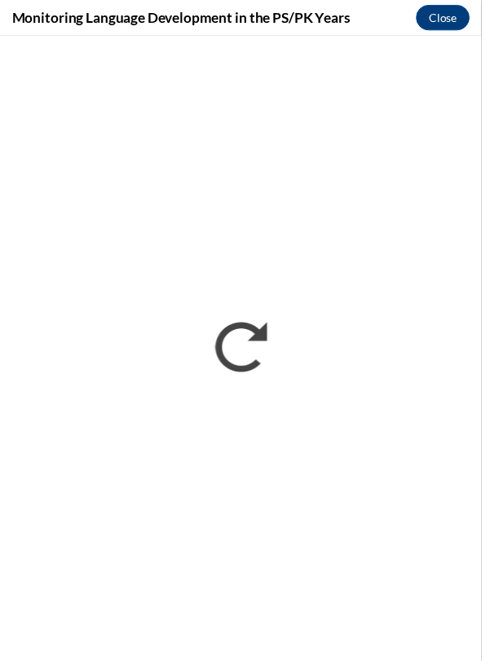
scroll to position [0, 0]
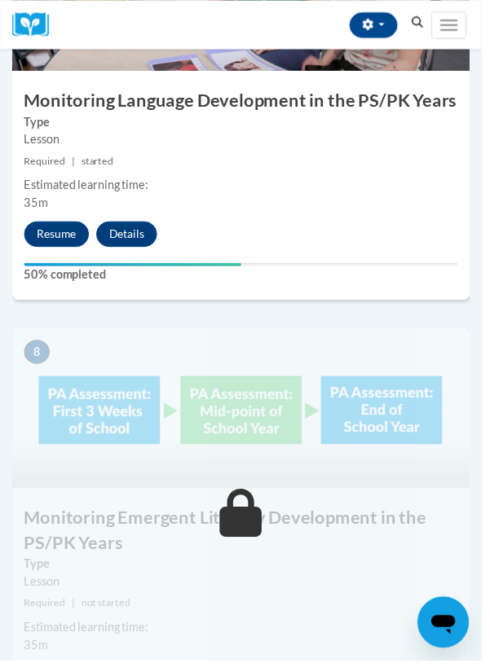
scroll to position [3113, 0]
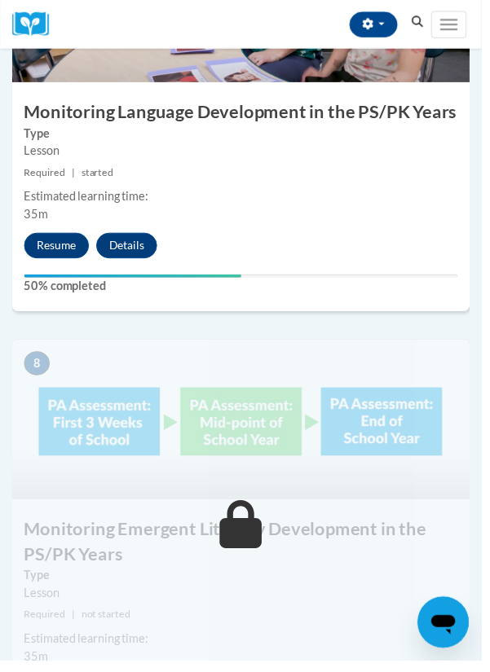
click at [14, 313] on div "7 Monitoring Language Development in the PS/PK Years Type Lesson Required | sta…" at bounding box center [244, 119] width 465 height 396
click at [14, 309] on div "7 Monitoring Language Development in the PS/PK Years Type Lesson Required | sta…" at bounding box center [244, 119] width 465 height 396
